Goal: Task Accomplishment & Management: Complete application form

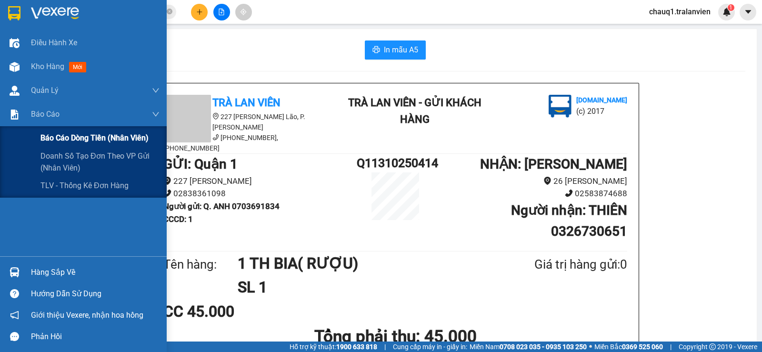
click at [58, 129] on div "Báo cáo dòng tiền (nhân viên)" at bounding box center [99, 138] width 119 height 24
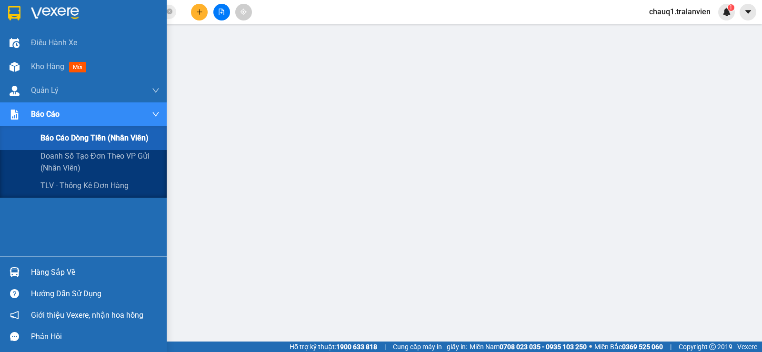
click at [58, 137] on span "Báo cáo dòng tiền (nhân viên)" at bounding box center [94, 138] width 108 height 12
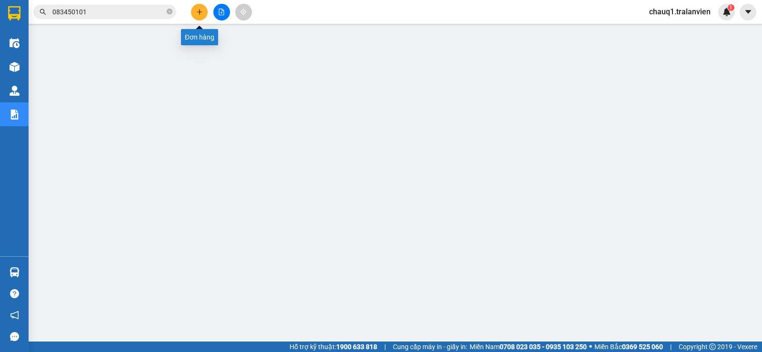
click at [201, 15] on button at bounding box center [199, 12] width 17 height 17
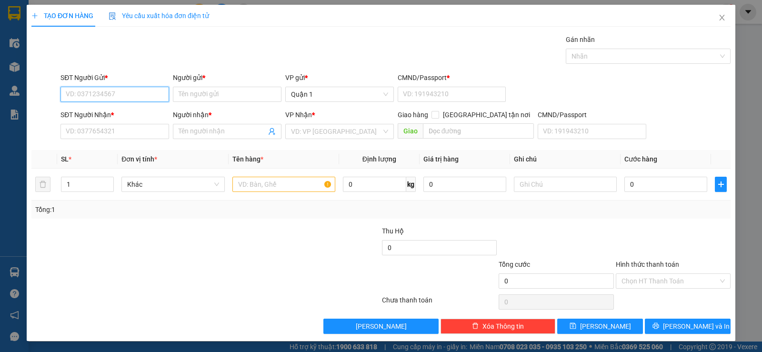
click at [94, 98] on input "SĐT Người Gửi *" at bounding box center [114, 94] width 109 height 15
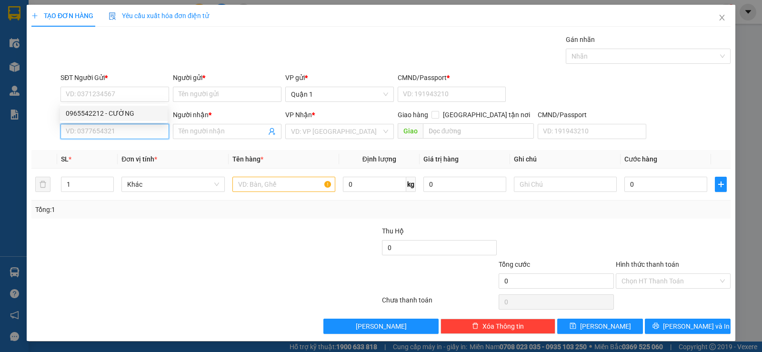
click at [82, 131] on input "SĐT Người Nhận *" at bounding box center [114, 131] width 109 height 15
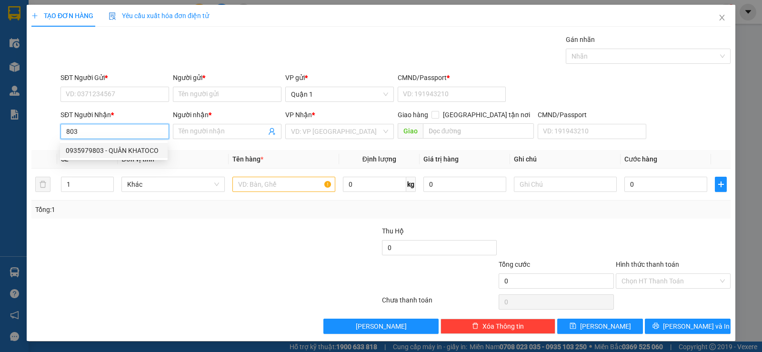
drag, startPoint x: 104, startPoint y: 149, endPoint x: 110, endPoint y: 149, distance: 5.7
click at [105, 149] on div "0935979803 - QUÂN KHATOCO" at bounding box center [114, 150] width 96 height 10
type input "0935979803"
type input "QUÂN KHATOCO"
type input "0935979803"
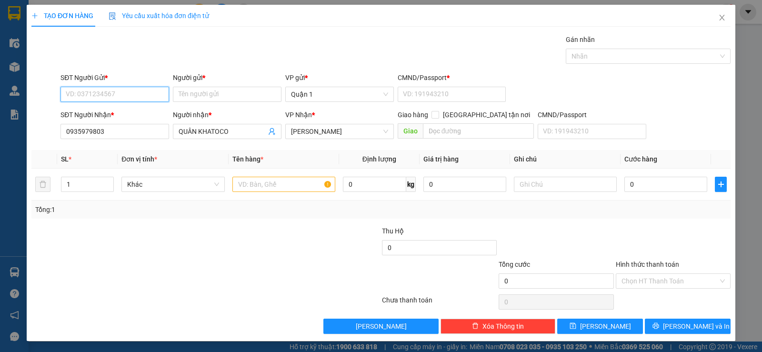
click at [94, 92] on input "SĐT Người Gửi *" at bounding box center [114, 94] width 109 height 15
drag, startPoint x: 107, startPoint y: 114, endPoint x: 142, endPoint y: 160, distance: 57.8
click at [109, 113] on div "0907876360 - MINH" at bounding box center [114, 113] width 96 height 10
type input "0907876360"
type input "MINH"
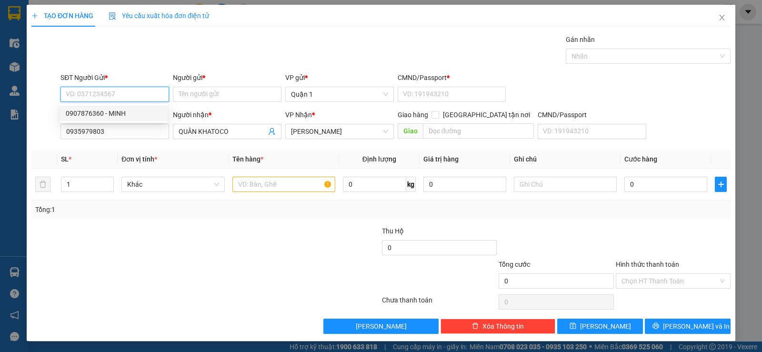
type input "056204003478"
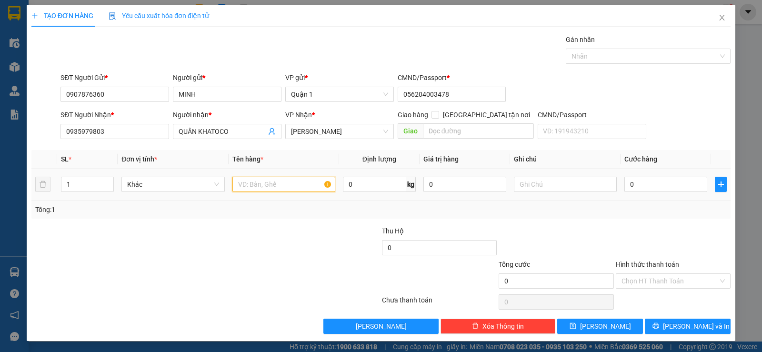
click at [250, 181] on input "text" at bounding box center [283, 184] width 103 height 15
type input "1 TÚI GIẤY"
click at [640, 187] on input "0" at bounding box center [665, 184] width 83 height 15
type input "3"
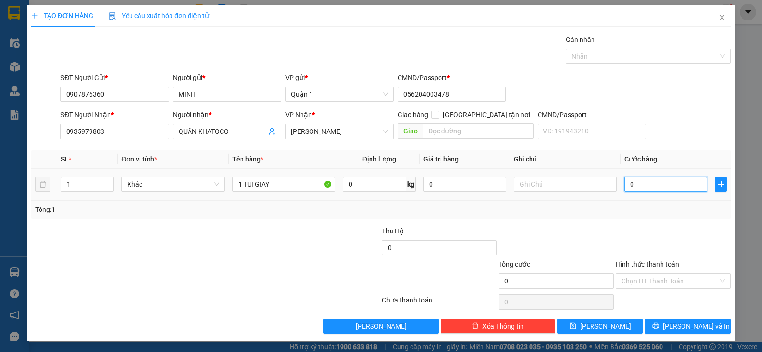
type input "3"
type input "30"
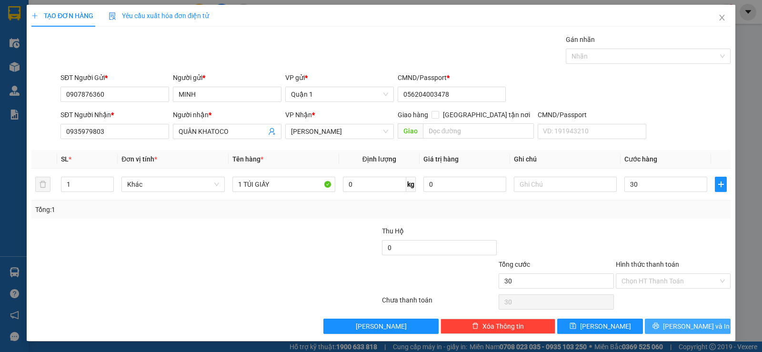
type input "30.000"
click at [650, 329] on button "Lưu và In" at bounding box center [688, 326] width 86 height 15
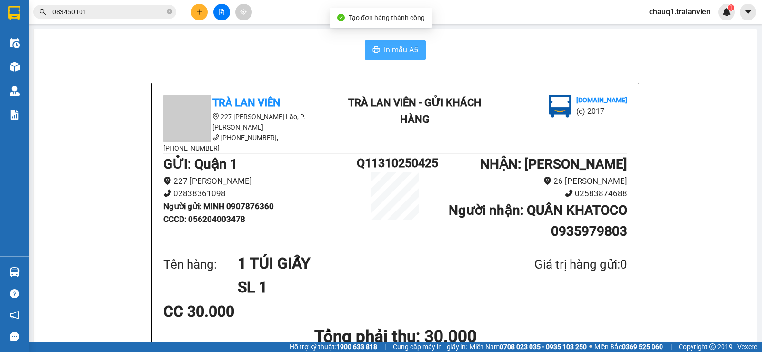
click at [376, 46] on button "In mẫu A5" at bounding box center [395, 49] width 61 height 19
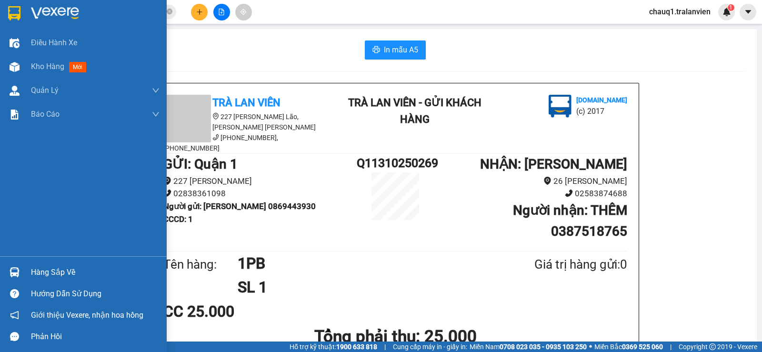
click at [43, 11] on img at bounding box center [55, 13] width 48 height 14
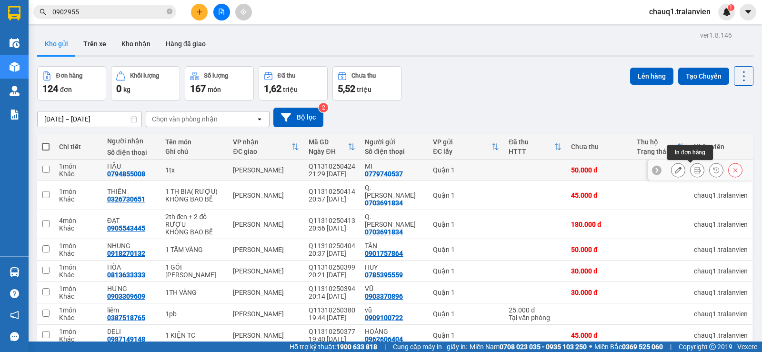
click at [694, 169] on icon at bounding box center [697, 170] width 7 height 7
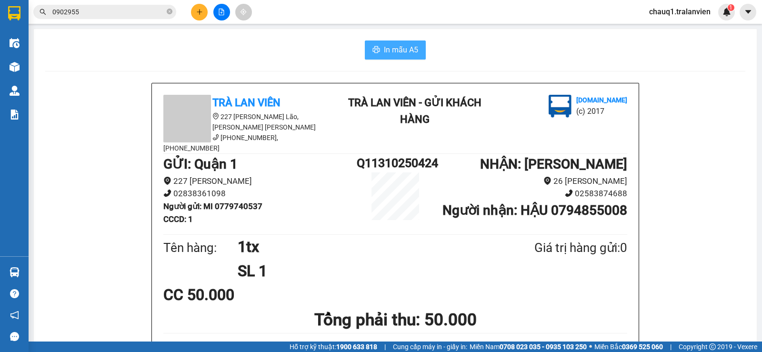
click at [407, 43] on button "In mẫu A5" at bounding box center [395, 49] width 61 height 19
click at [401, 46] on span "In mẫu A5" at bounding box center [401, 50] width 34 height 12
click at [386, 49] on span "In mẫu A5" at bounding box center [401, 50] width 34 height 12
